Goal: Task Accomplishment & Management: Manage account settings

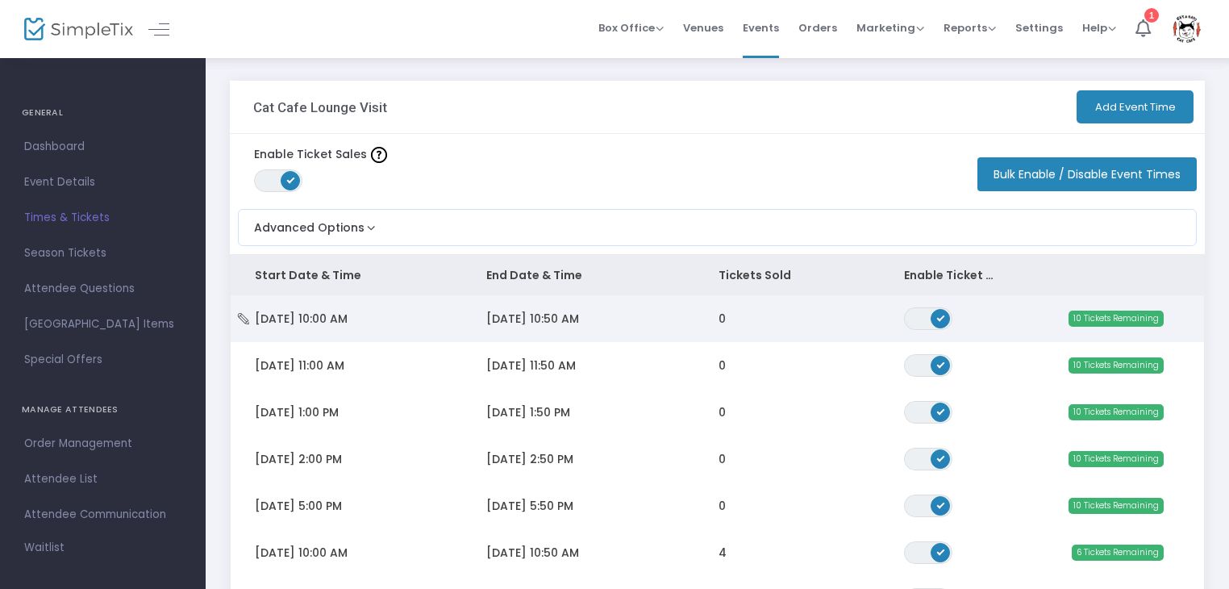
click at [806, 321] on td "0" at bounding box center [786, 318] width 185 height 47
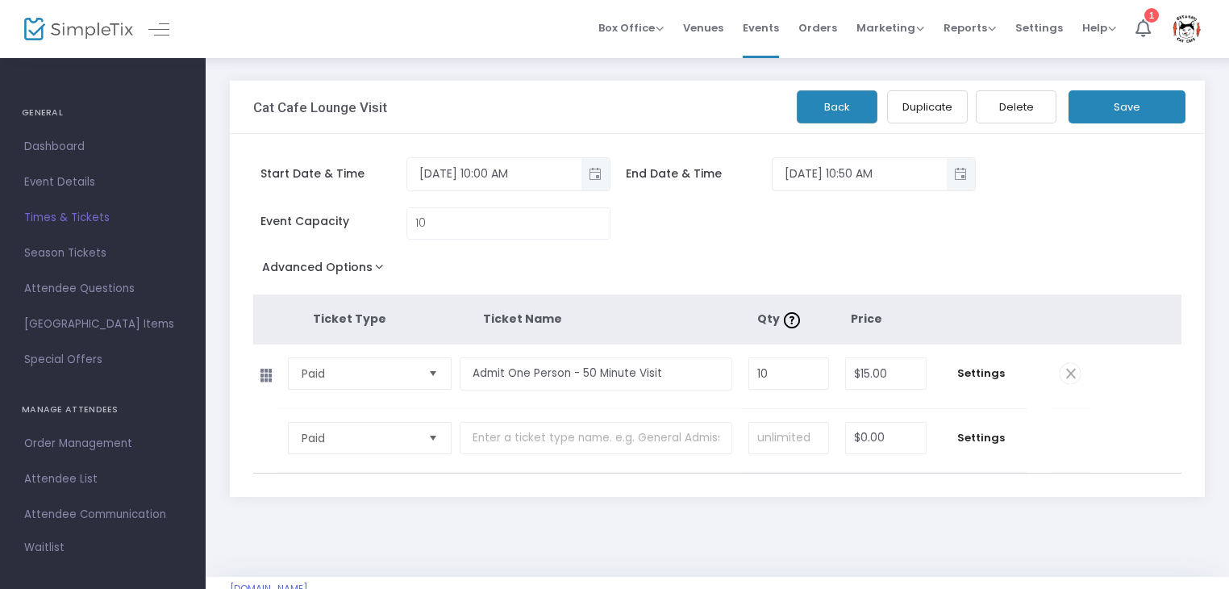
click at [1136, 102] on button "Save" at bounding box center [1127, 106] width 117 height 33
